Goal: Transaction & Acquisition: Purchase product/service

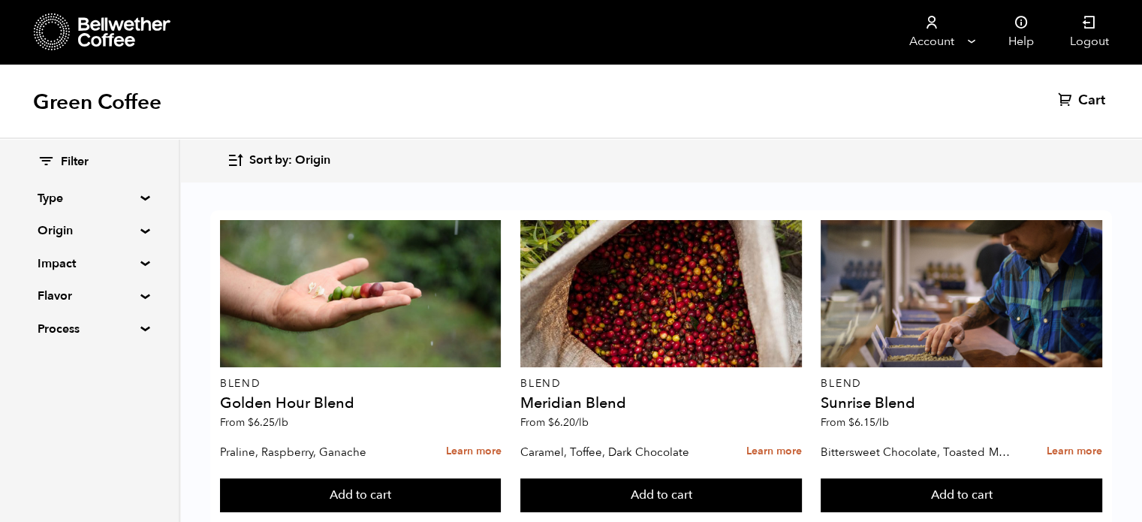
scroll to position [642, 0]
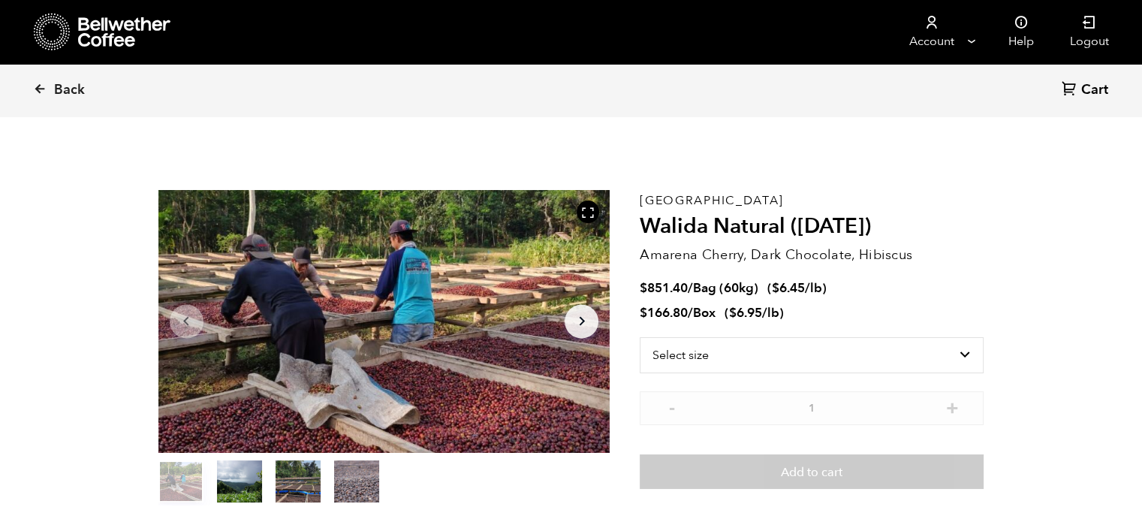
scroll to position [652, 800]
select select "bag-3"
click at [640, 337] on select "Select size Bag (60kg) (132 lbs) Box (24 lbs)" at bounding box center [812, 355] width 344 height 36
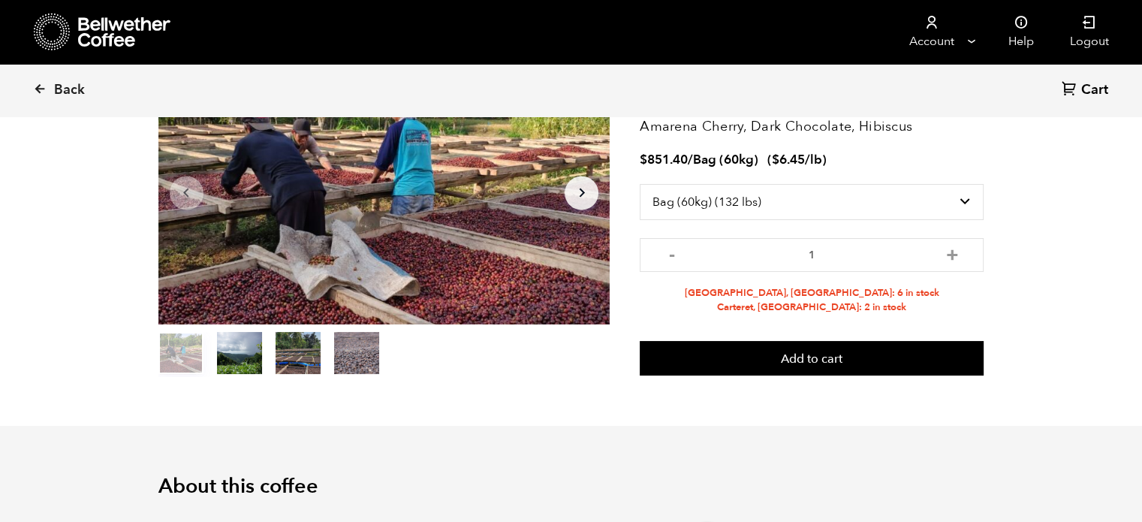
scroll to position [129, 0]
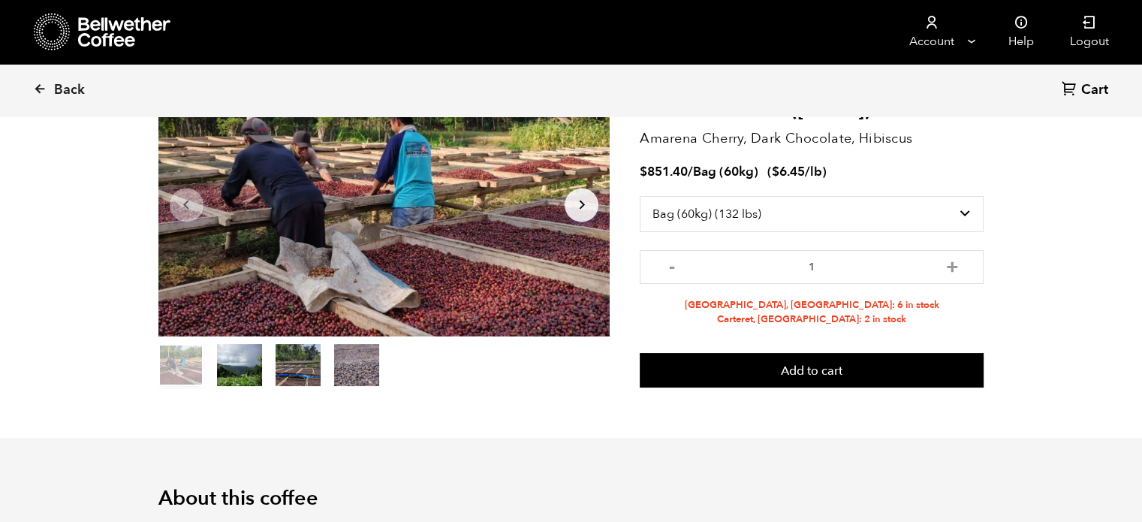
scroll to position [0, 0]
